Goal: Find contact information: Find contact information

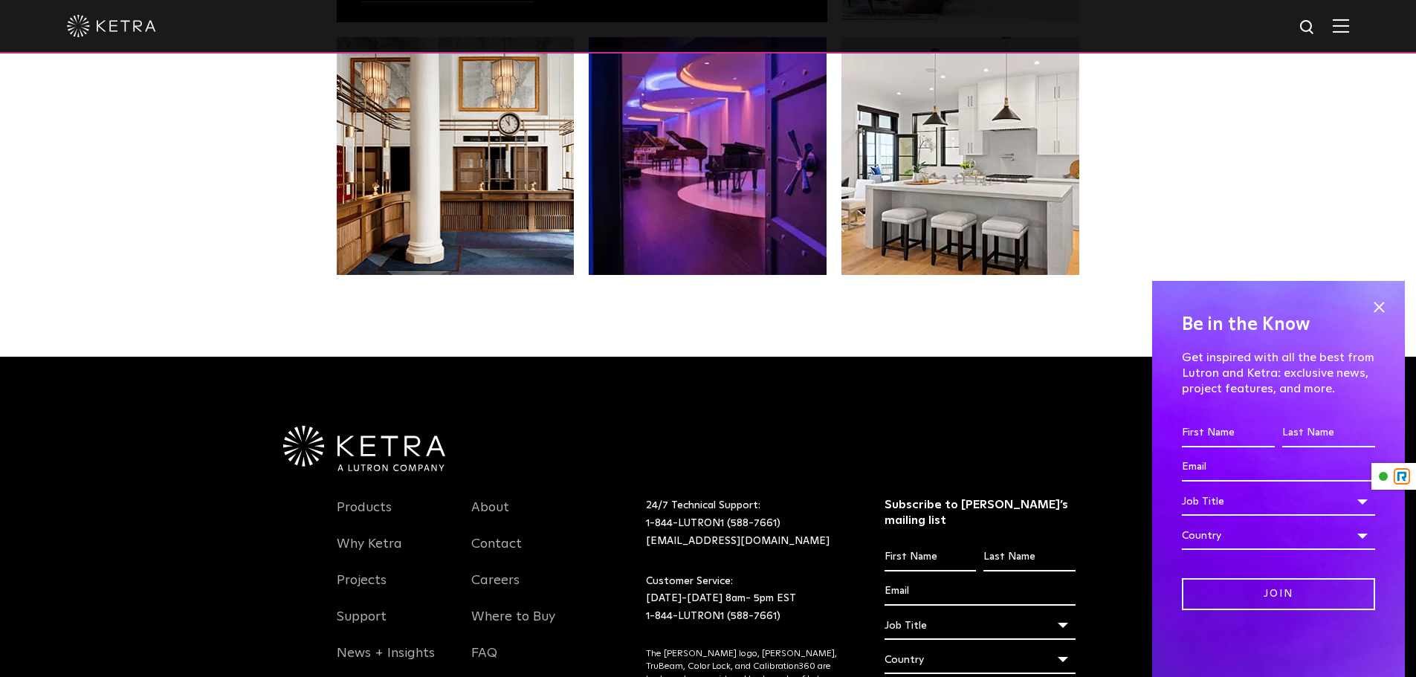
scroll to position [3126, 0]
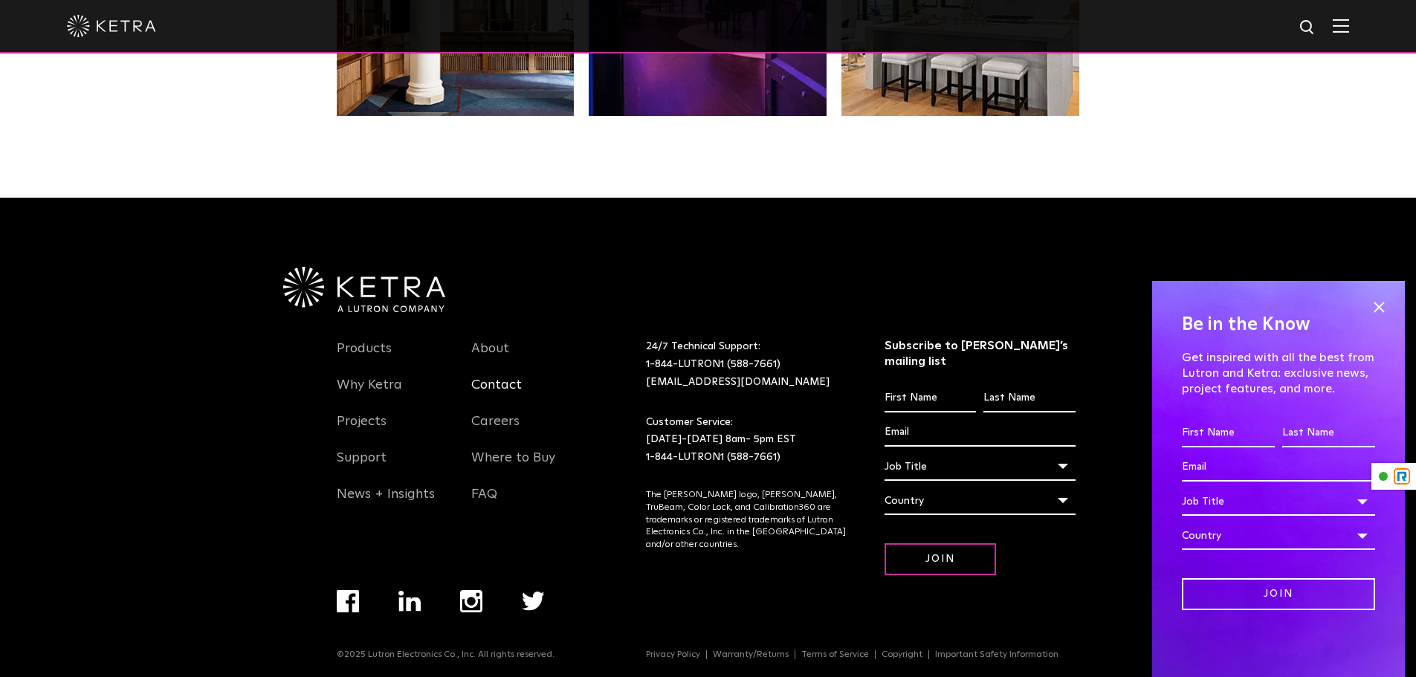
click at [493, 381] on link "Contact" at bounding box center [496, 394] width 51 height 34
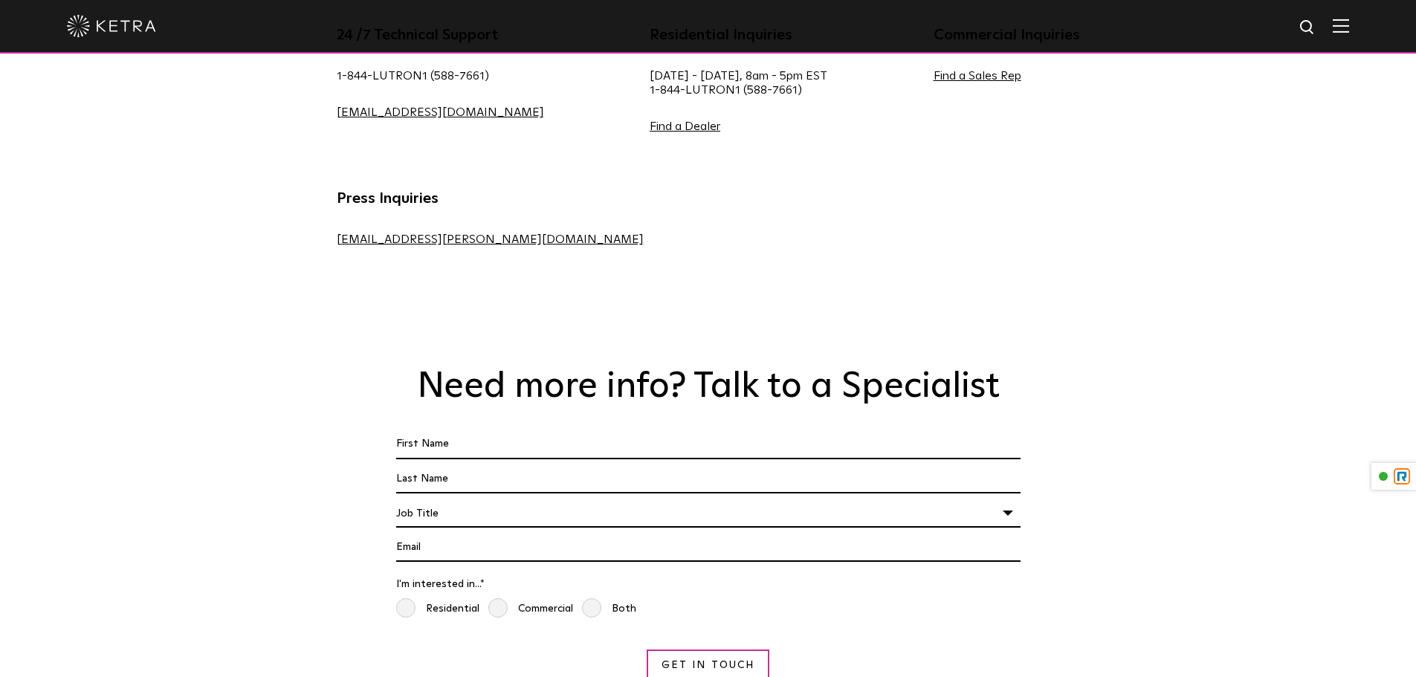
scroll to position [743, 0]
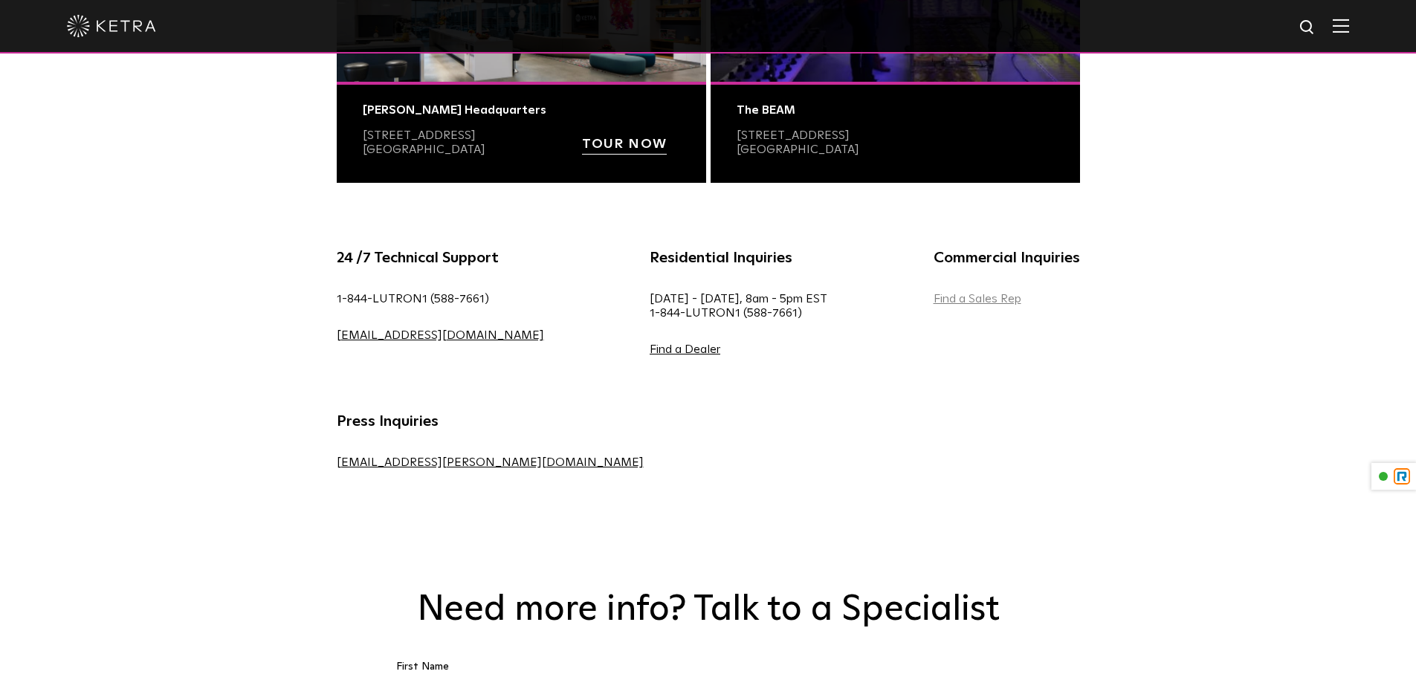
click at [934, 296] on link "Find a Sales Rep" at bounding box center [978, 299] width 88 height 12
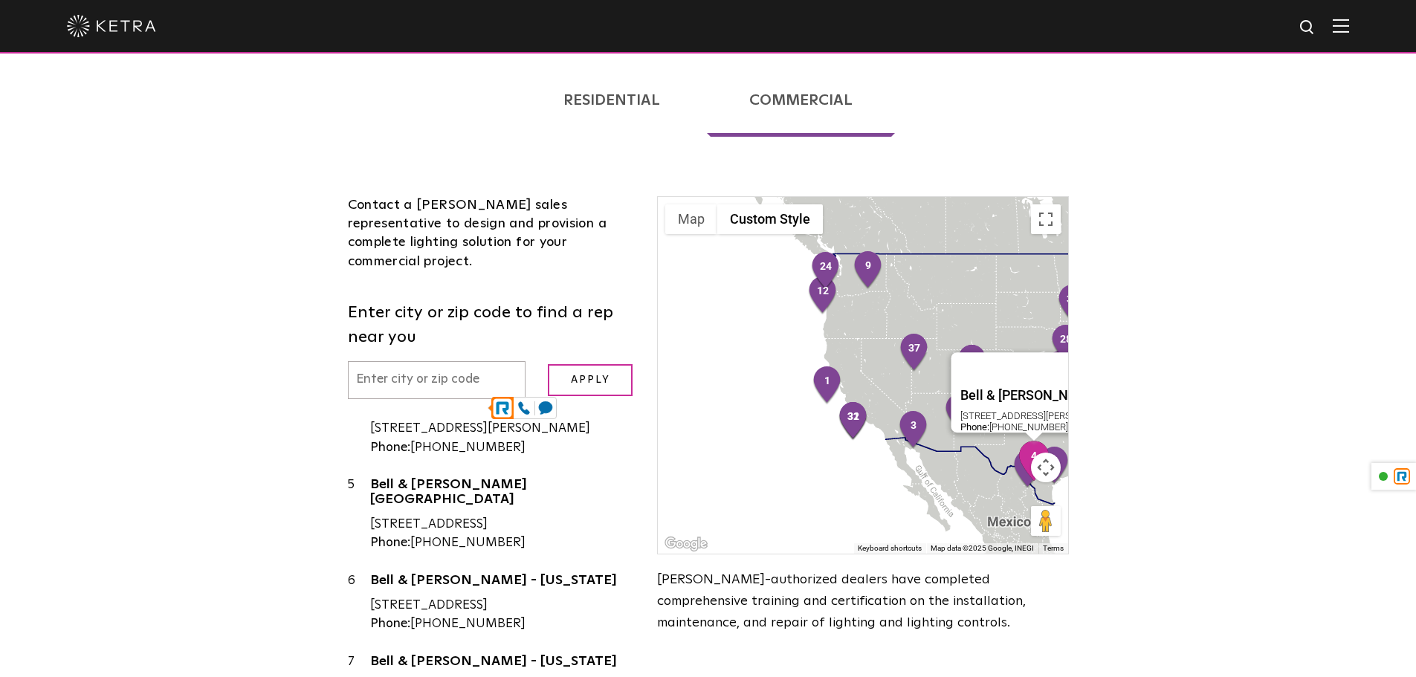
scroll to position [297, 0]
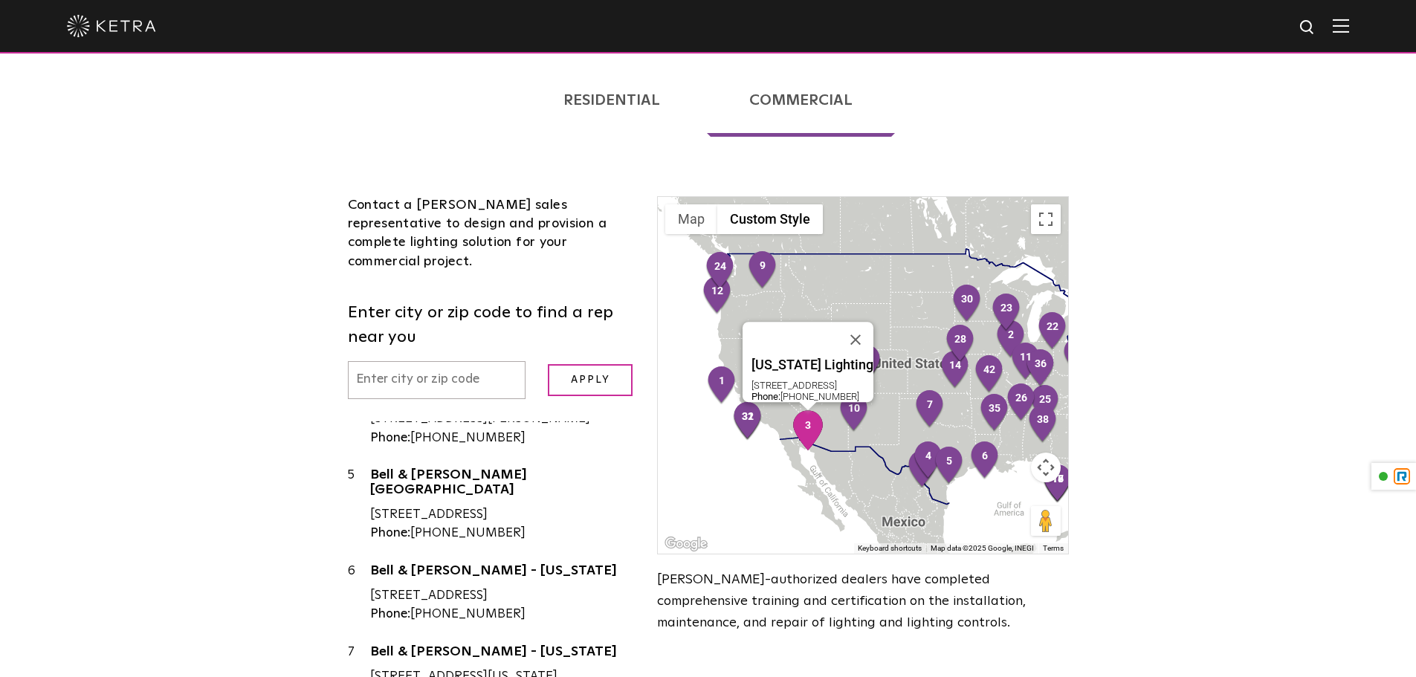
click at [803, 410] on img "3" at bounding box center [807, 430] width 31 height 40
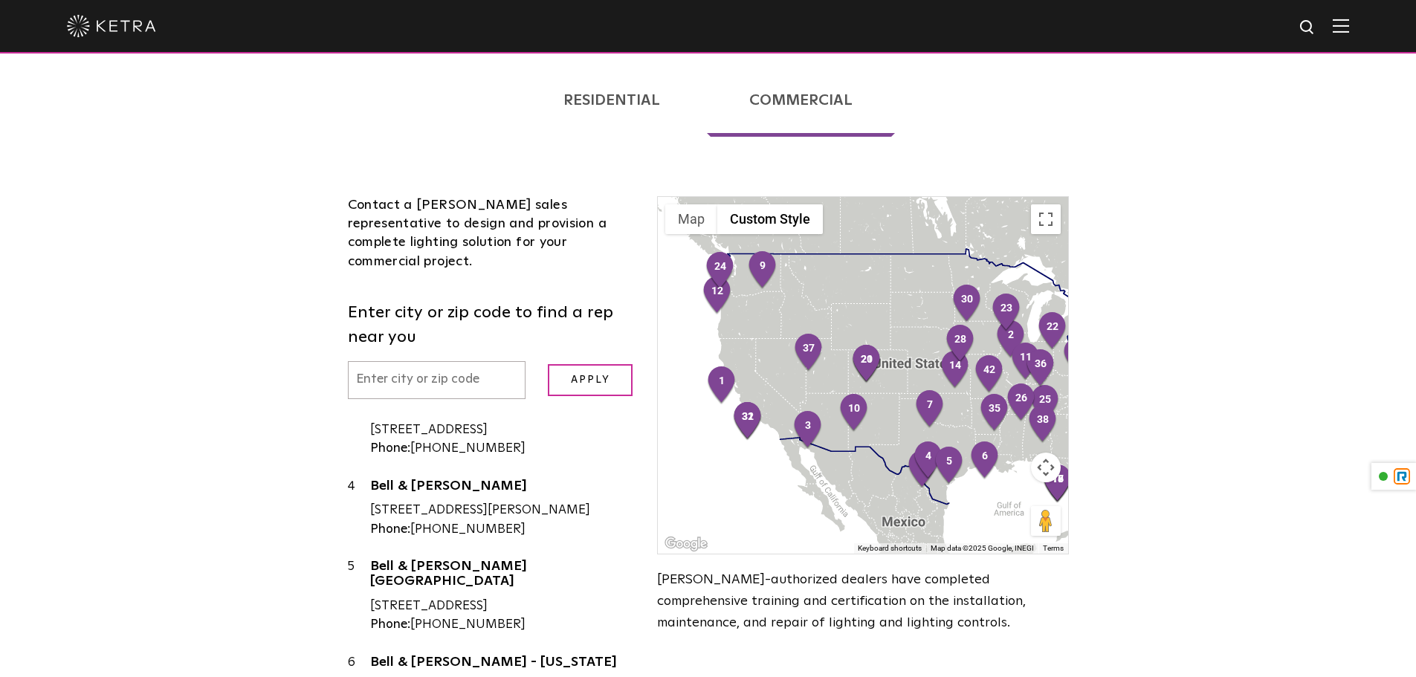
scroll to position [200, 0]
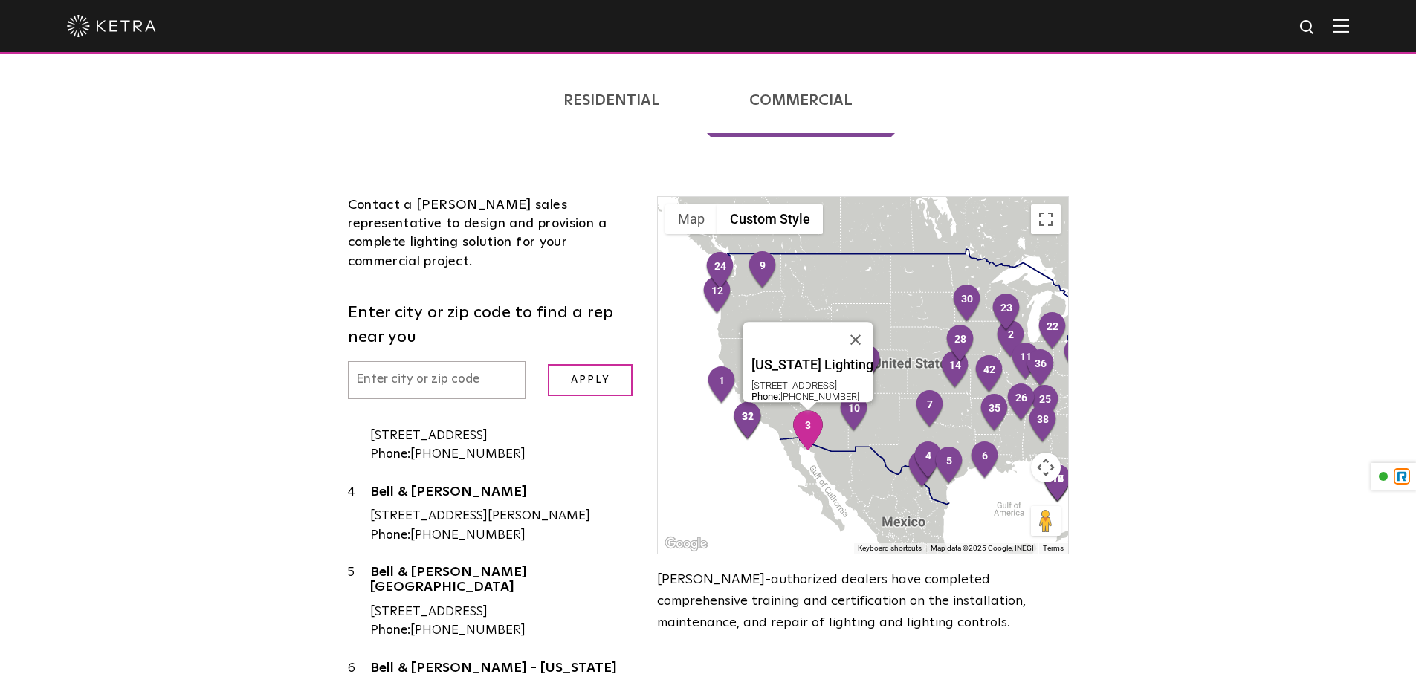
click at [388, 427] on div "[STREET_ADDRESS]" at bounding box center [502, 436] width 265 height 19
copy div "[STREET_ADDRESS]"
